Goal: Information Seeking & Learning: Learn about a topic

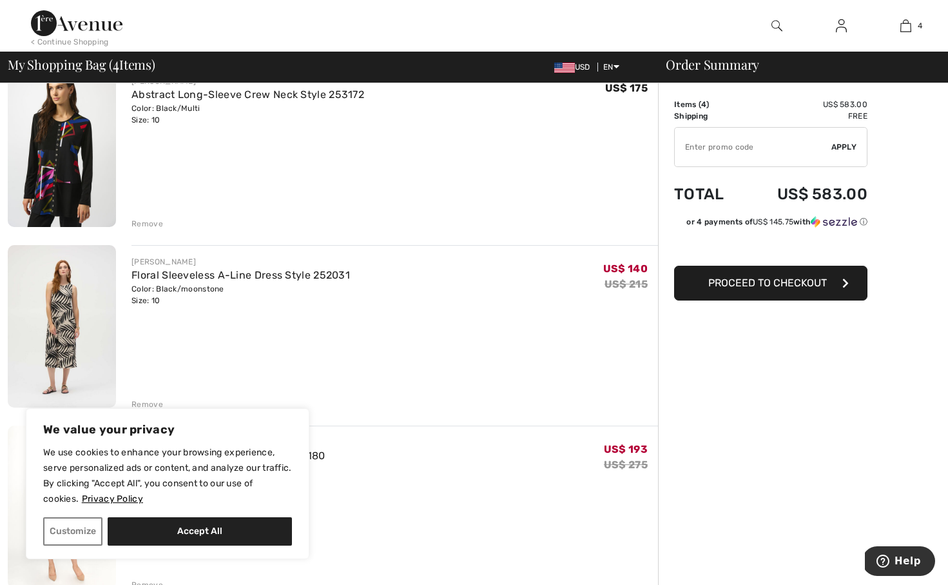
scroll to position [205, 0]
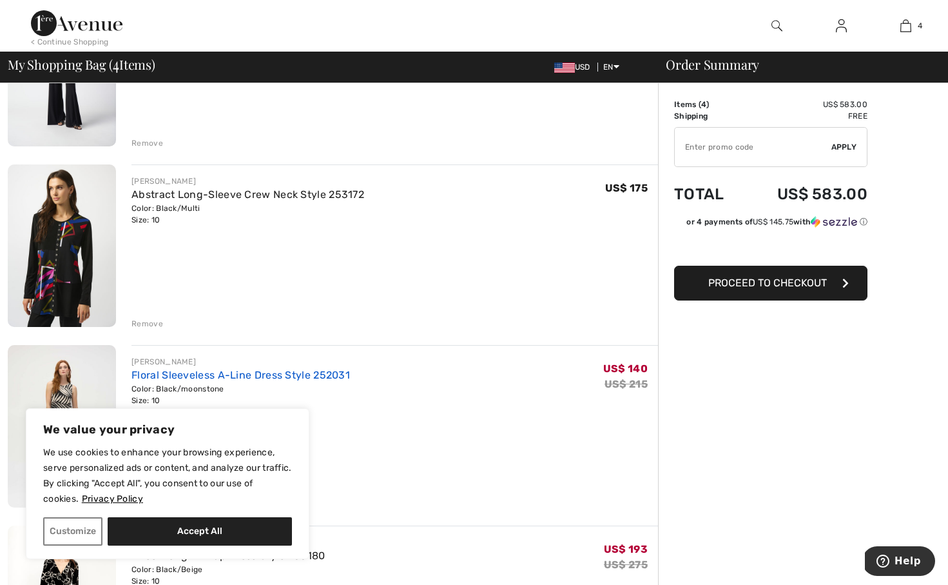
click at [165, 373] on link "Floral Sleeveless A-Line Dress Style 252031" at bounding box center [241, 375] width 219 height 12
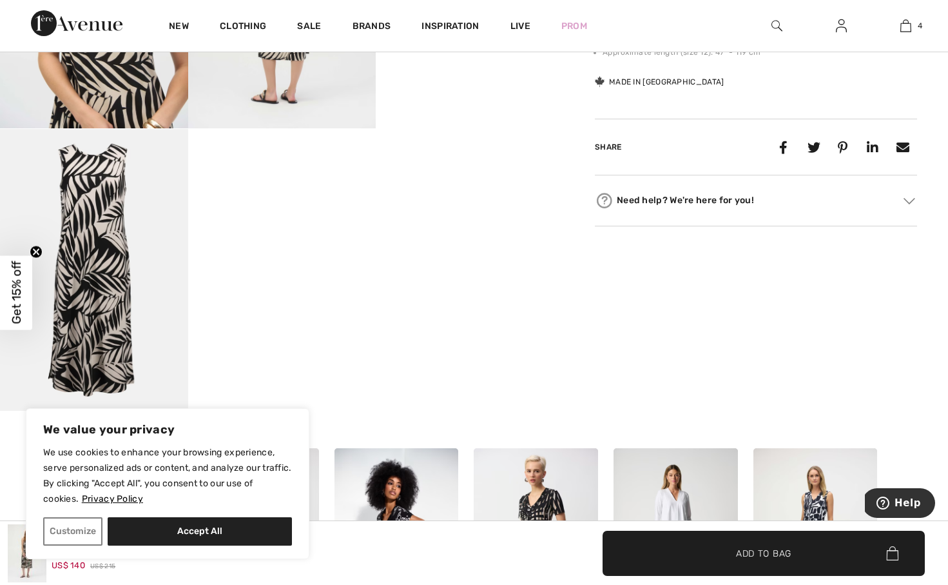
scroll to position [944, 0]
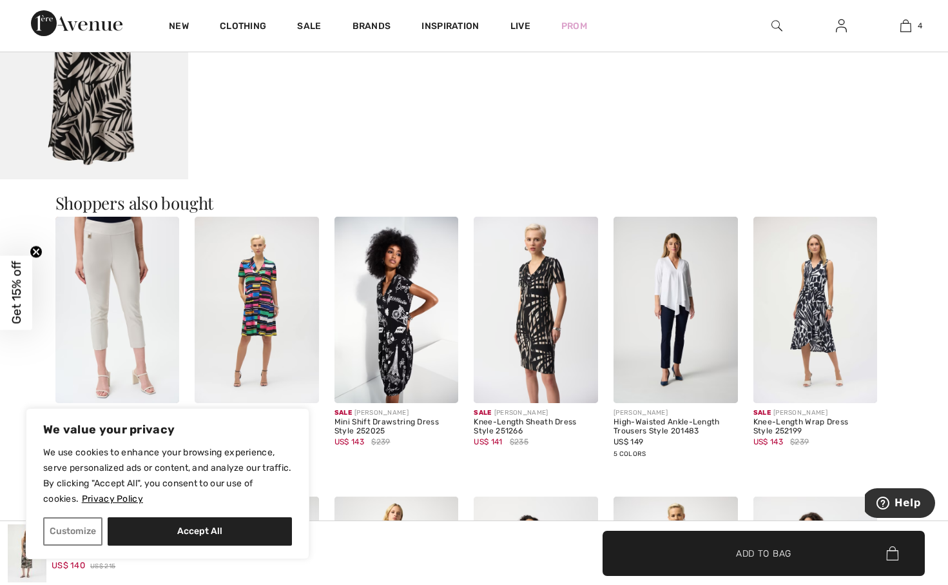
click at [828, 292] on img at bounding box center [816, 310] width 124 height 186
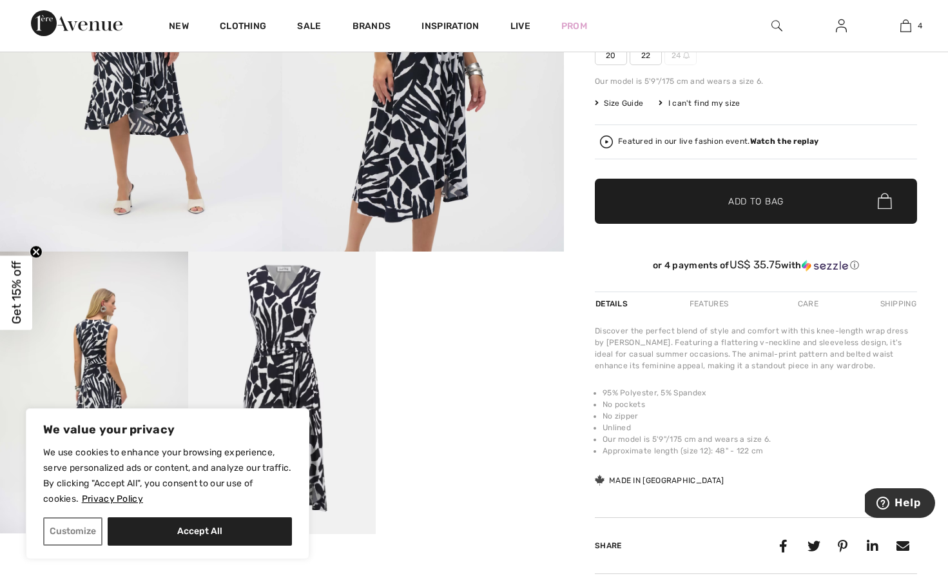
scroll to position [48, 0]
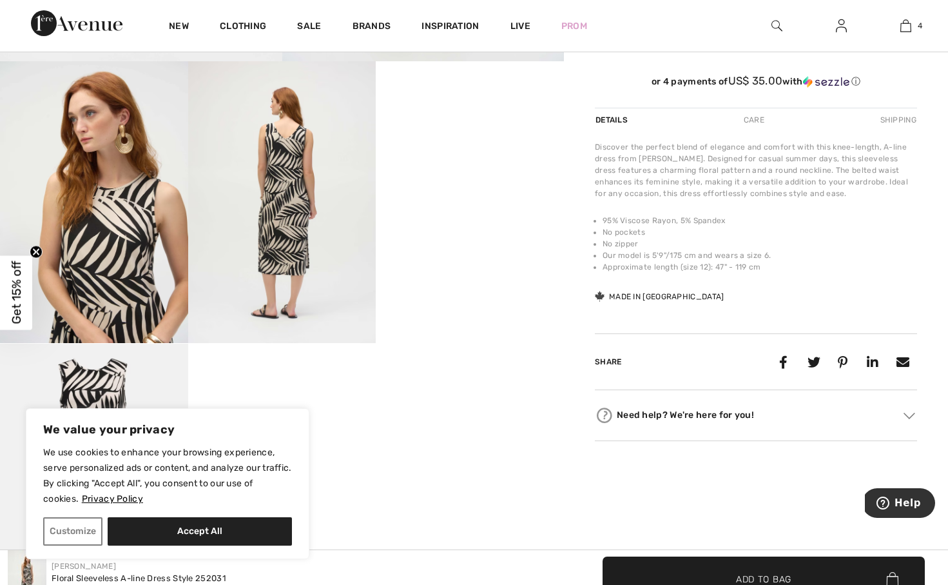
scroll to position [60, 0]
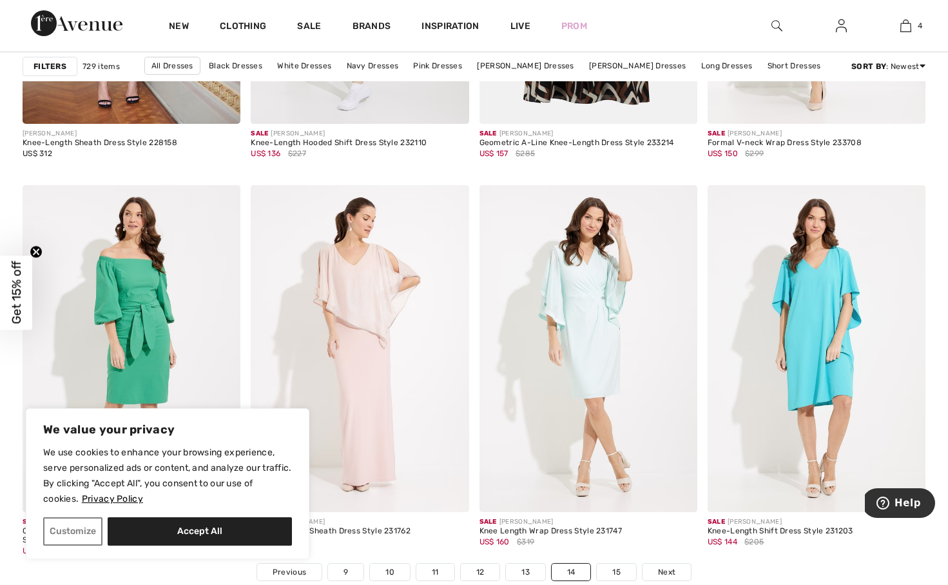
scroll to position [5754, 0]
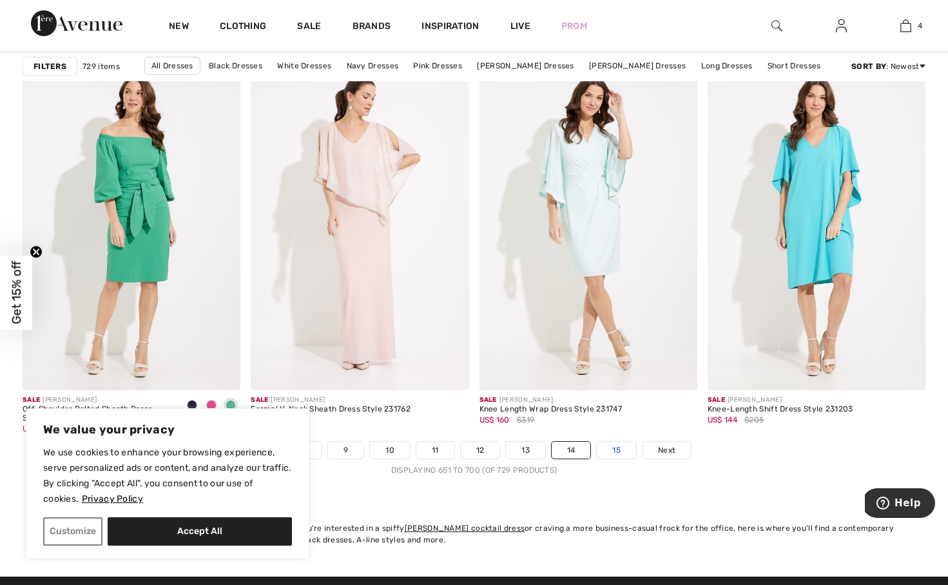
click at [623, 447] on link "15" at bounding box center [616, 450] width 39 height 17
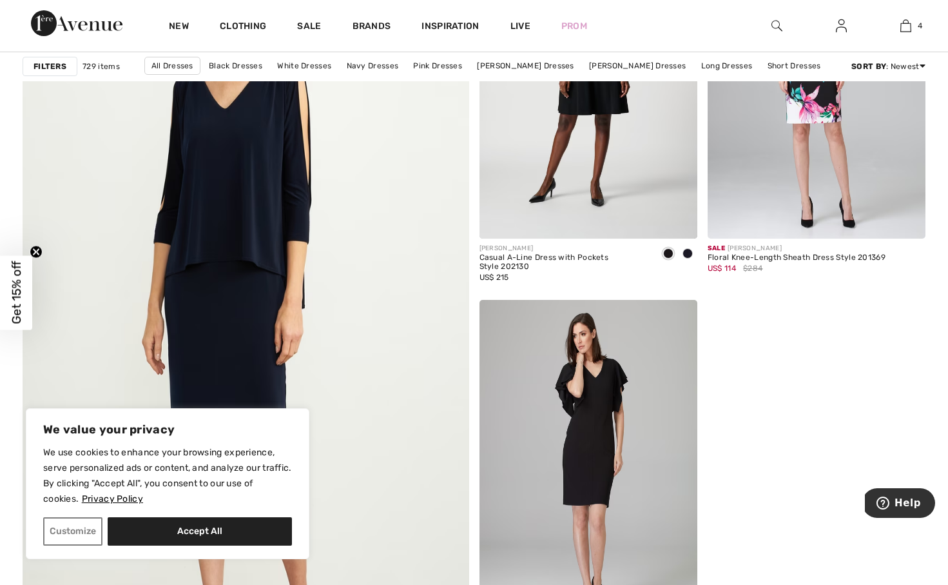
scroll to position [3779, 0]
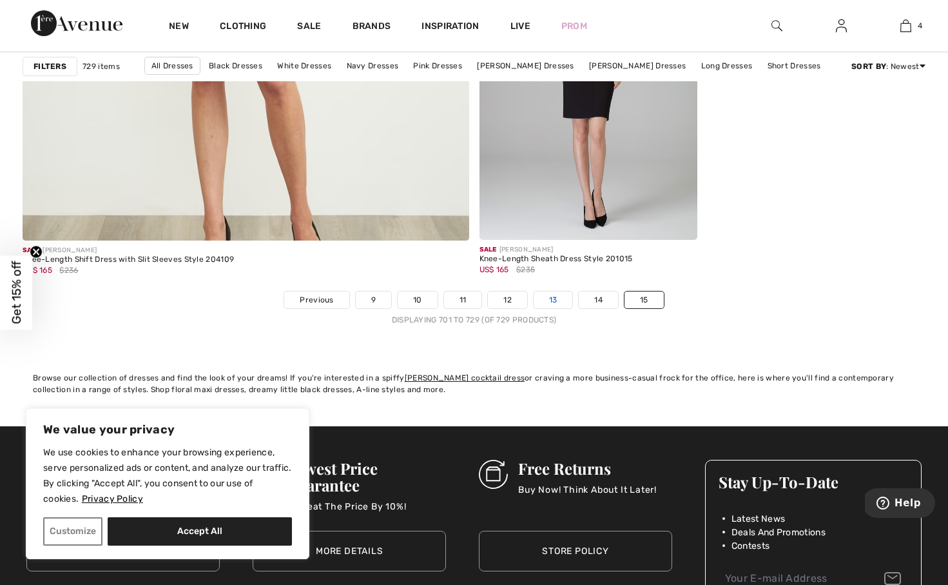
click at [553, 300] on link "13" at bounding box center [553, 299] width 39 height 17
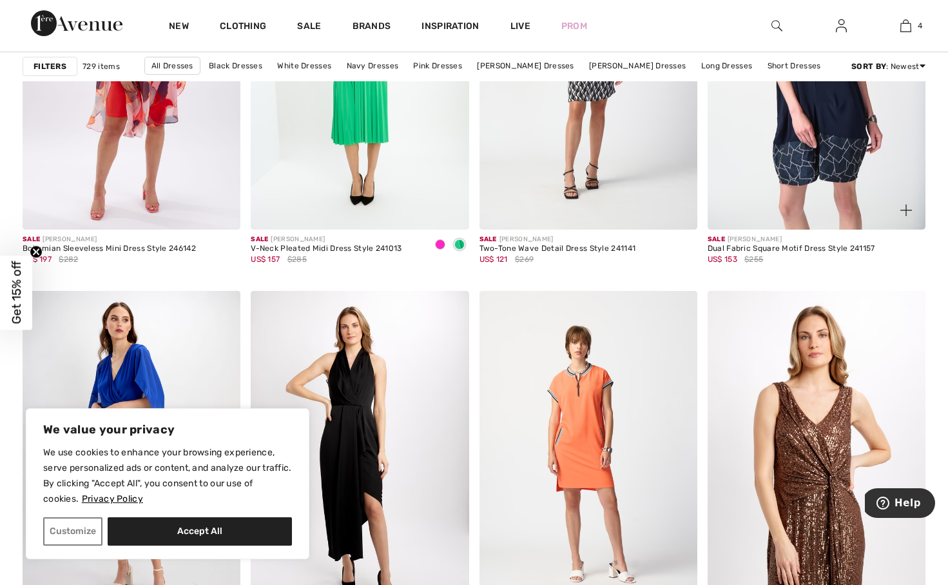
scroll to position [4281, 0]
